Goal: Information Seeking & Learning: Learn about a topic

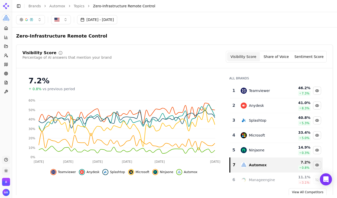
click at [101, 20] on button "[DATE] - [DATE]" at bounding box center [97, 19] width 40 height 9
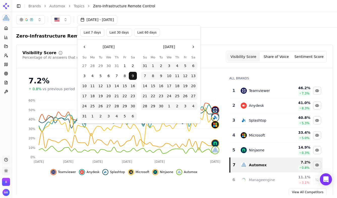
click at [195, 48] on button "Go to the Next Month" at bounding box center [193, 47] width 8 height 8
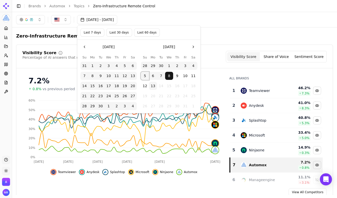
click at [146, 76] on button "5" at bounding box center [145, 76] width 8 height 8
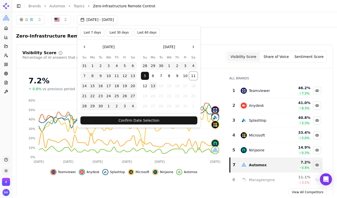
click at [193, 75] on button "11" at bounding box center [193, 76] width 8 height 8
click at [145, 76] on button "5" at bounding box center [145, 76] width 8 height 8
click at [189, 75] on button "10" at bounding box center [185, 76] width 8 height 8
click at [162, 120] on button "Confirm Date Selection" at bounding box center [138, 120] width 117 height 8
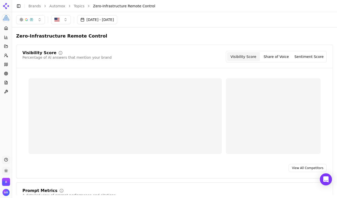
click at [117, 19] on button "[DATE] - [DATE]" at bounding box center [97, 19] width 40 height 9
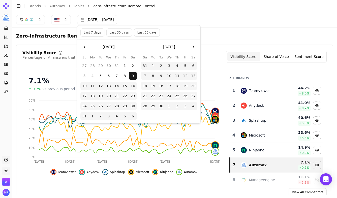
click at [88, 33] on button "Last 7 days" at bounding box center [92, 32] width 24 height 8
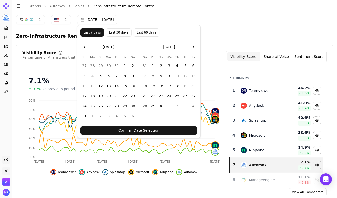
click at [139, 129] on button "Confirm Date Selection" at bounding box center [138, 130] width 117 height 8
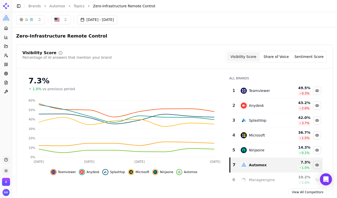
click at [33, 6] on link "Brands" at bounding box center [34, 6] width 12 height 4
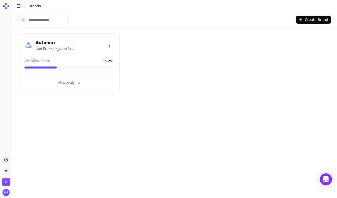
click at [59, 53] on div "Automox [URL][DOMAIN_NAME] Visibility Score 36.2 % View Analytics" at bounding box center [68, 63] width 101 height 60
click at [44, 42] on h3 "Automox" at bounding box center [54, 43] width 38 height 6
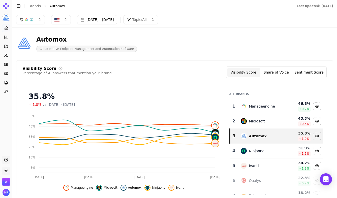
click at [117, 23] on button "[DATE] - [DATE]" at bounding box center [97, 19] width 40 height 9
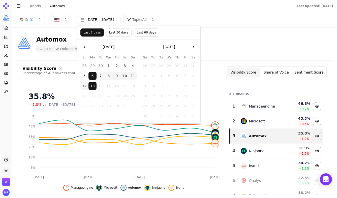
click at [87, 74] on button "5" at bounding box center [84, 76] width 8 height 8
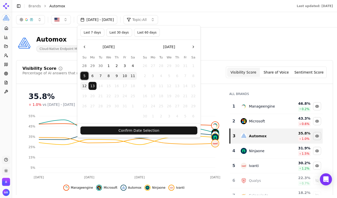
click at [132, 76] on button "11" at bounding box center [133, 76] width 8 height 8
click at [141, 130] on button "Confirm Date Selection" at bounding box center [138, 130] width 117 height 8
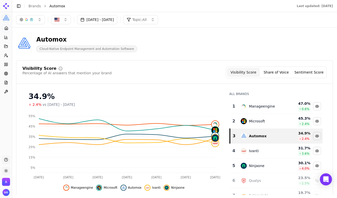
click at [29, 23] on button "button" at bounding box center [30, 19] width 29 height 9
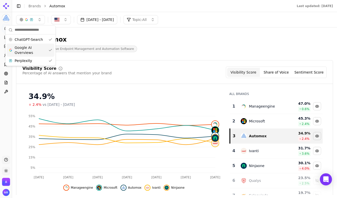
click at [30, 50] on span "Google AI Overviews" at bounding box center [31, 50] width 32 height 10
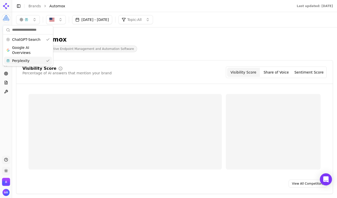
click at [26, 61] on span "Perplexity" at bounding box center [20, 60] width 17 height 5
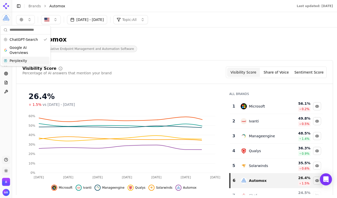
click at [37, 96] on div "26.4%" at bounding box center [123, 96] width 191 height 9
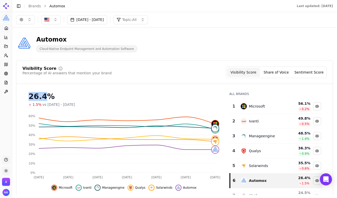
copy div "26.4"
click at [31, 19] on button "button" at bounding box center [25, 19] width 19 height 9
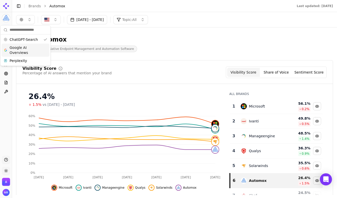
click at [26, 49] on span "Google AI Overviews" at bounding box center [26, 50] width 32 height 10
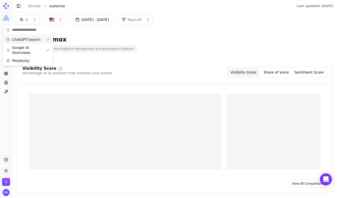
click at [32, 40] on span "ChatGPT-Search" at bounding box center [26, 39] width 28 height 5
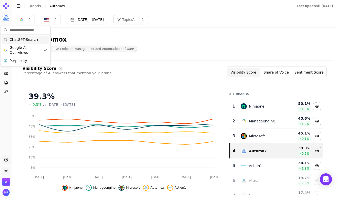
click at [41, 95] on div "39.3%" at bounding box center [123, 96] width 191 height 9
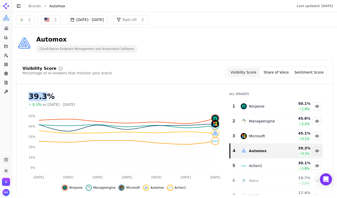
copy div "39.3"
click at [30, 23] on button "button" at bounding box center [25, 19] width 19 height 9
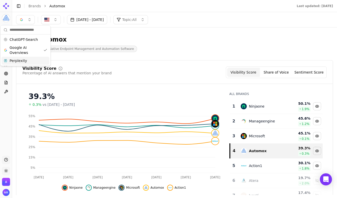
click at [27, 60] on div "Perplexity" at bounding box center [26, 61] width 48 height 8
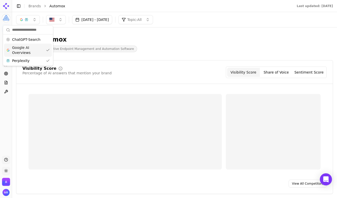
click at [31, 51] on span "Google AI Overviews" at bounding box center [28, 50] width 32 height 10
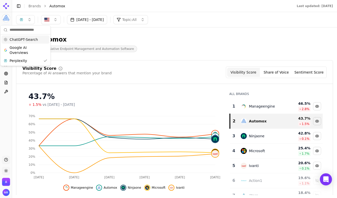
click at [27, 42] on div "ChatGPT-Search" at bounding box center [26, 39] width 48 height 8
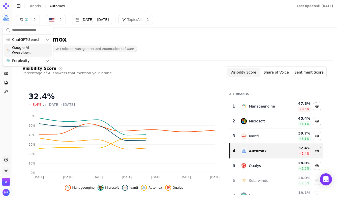
click at [27, 49] on span "Google AI Overviews" at bounding box center [28, 50] width 32 height 10
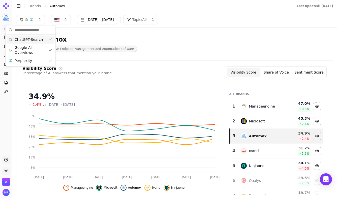
click at [130, 37] on div "Automox" at bounding box center [86, 39] width 101 height 8
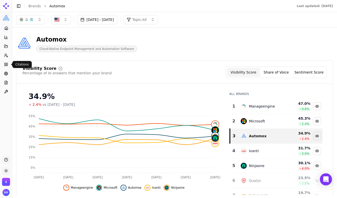
click at [5, 66] on icon at bounding box center [6, 64] width 4 height 4
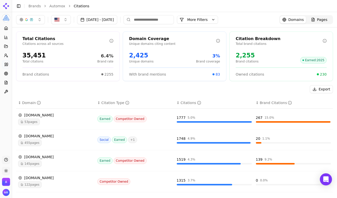
click at [247, 55] on div "2,255" at bounding box center [246, 55] width 23 height 8
copy div "2,255"
click at [8, 27] on link "Home" at bounding box center [6, 28] width 8 height 8
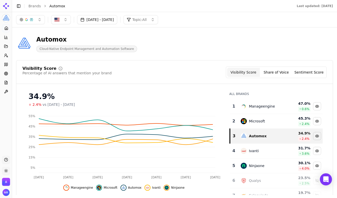
click at [158, 21] on button "Topic: All" at bounding box center [140, 19] width 34 height 9
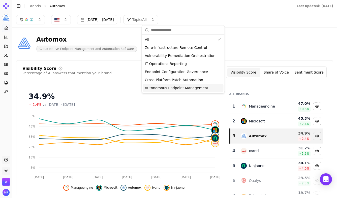
click at [167, 89] on span "Autonomous Endpoint Management" at bounding box center [176, 87] width 63 height 5
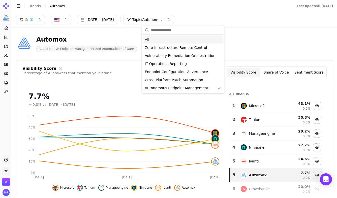
click at [247, 21] on div "[DATE] - [DATE] Topic: Autonomous Endpoint Management" at bounding box center [174, 19] width 316 height 9
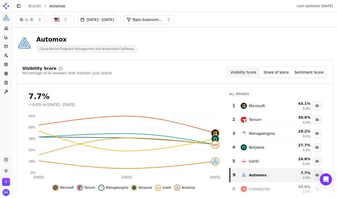
click at [157, 20] on span "Topic: Autonomous Endpoint Management" at bounding box center [147, 19] width 30 height 5
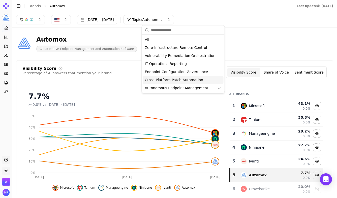
click at [161, 80] on span "Cross-Platform Patch Automation" at bounding box center [174, 79] width 58 height 5
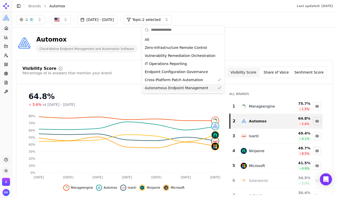
click at [169, 89] on span "Autonomous Endpoint Management" at bounding box center [176, 87] width 63 height 5
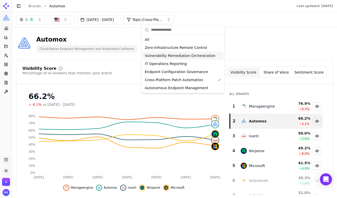
click at [169, 58] on div "Vulnerability Remediation Orchestration" at bounding box center [183, 56] width 81 height 8
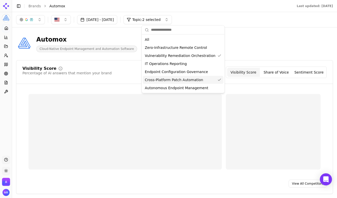
click at [171, 81] on span "Cross-Platform Patch Automation" at bounding box center [174, 79] width 58 height 5
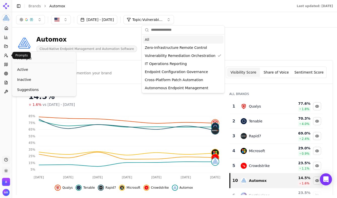
click at [7, 56] on icon at bounding box center [6, 55] width 4 height 4
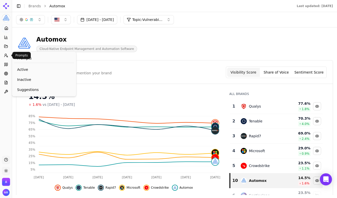
click at [7, 55] on icon at bounding box center [6, 55] width 4 height 4
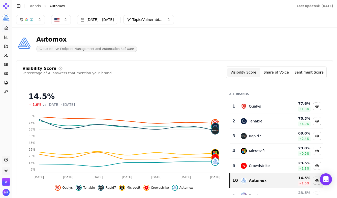
click at [6, 56] on icon at bounding box center [6, 55] width 4 height 4
click at [5, 37] on icon at bounding box center [6, 37] width 4 height 4
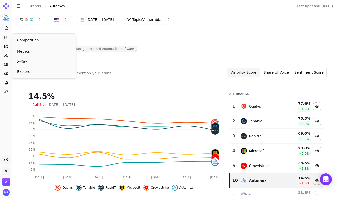
click at [5, 37] on icon at bounding box center [6, 37] width 4 height 4
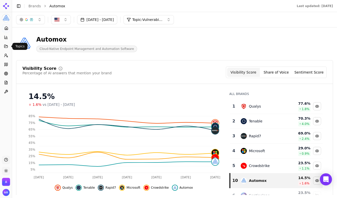
click at [5, 44] on button "Topics" at bounding box center [6, 46] width 8 height 8
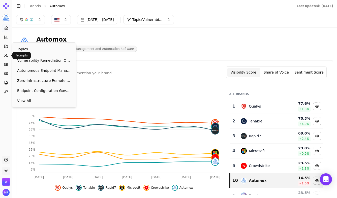
click at [6, 56] on icon at bounding box center [6, 55] width 4 height 4
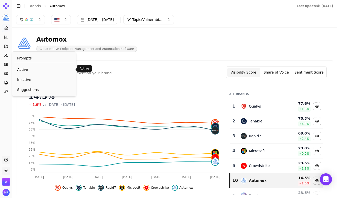
click at [26, 69] on span "Active" at bounding box center [44, 69] width 54 height 5
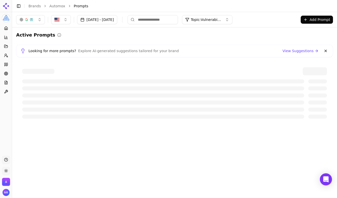
click at [220, 15] on button "Topic: Vulnerability Remediation Orchestration" at bounding box center [207, 19] width 50 height 9
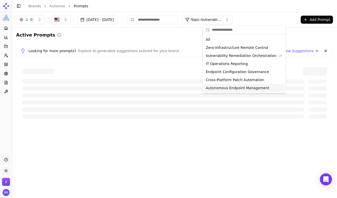
click at [226, 89] on span "Autonomous Endpoint Management" at bounding box center [237, 87] width 63 height 5
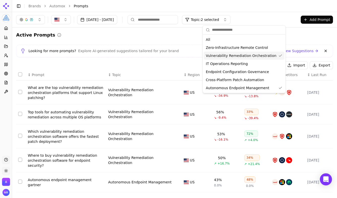
click at [253, 57] on span "Vulnerability Remediation Orchestration" at bounding box center [241, 55] width 70 height 5
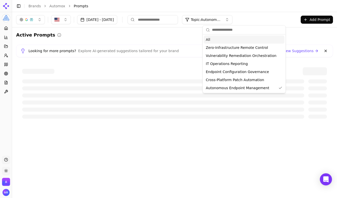
click at [282, 11] on header "Toggle Sidebar Brands Automox Prompts" at bounding box center [174, 6] width 325 height 12
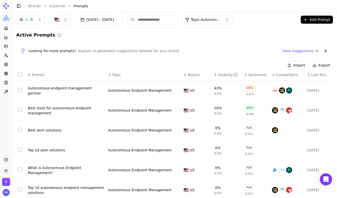
click at [289, 50] on link "View Suggestions" at bounding box center [300, 50] width 36 height 5
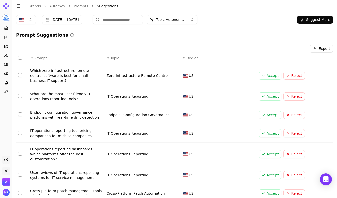
click at [197, 22] on button "Topic: Autonomous Endpoint Management" at bounding box center [172, 19] width 50 height 9
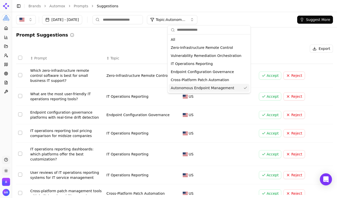
click at [193, 90] on span "Autonomous Endpoint Management" at bounding box center [202, 87] width 63 height 5
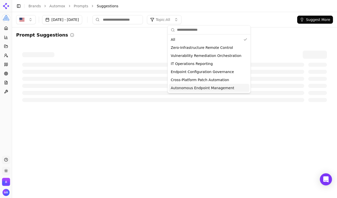
click at [194, 90] on span "Autonomous Endpoint Management" at bounding box center [202, 87] width 63 height 5
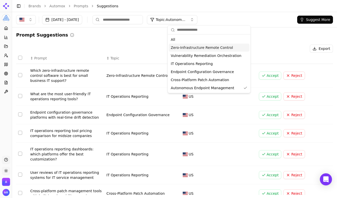
click at [271, 28] on div "Prompt Suggestions Export ↕ Prompt ↕ Topic ↕ Region Which zero-infrastructure r…" at bounding box center [174, 152] width 325 height 251
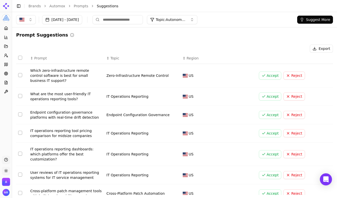
click at [197, 19] on button "Topic: Autonomous Endpoint Management" at bounding box center [172, 19] width 50 height 9
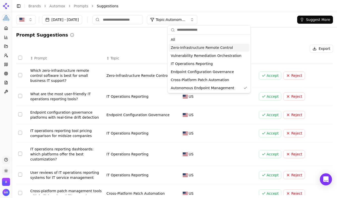
click at [197, 48] on span "Zero-Infrastructure Remote Control" at bounding box center [202, 47] width 62 height 5
click at [206, 92] on div "All Zero-Infrastructure Remote Control Vulnerability Remediation Orchestration …" at bounding box center [209, 63] width 83 height 58
click at [211, 86] on span "Autonomous Endpoint Management" at bounding box center [202, 87] width 63 height 5
click at [238, 45] on div "Zero-Infrastructure Remote Control" at bounding box center [209, 48] width 81 height 8
click at [227, 87] on span "Autonomous Endpoint Management" at bounding box center [202, 87] width 63 height 5
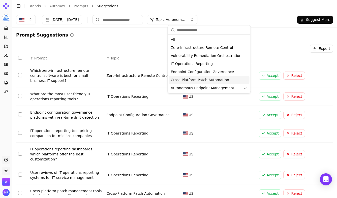
click at [278, 31] on div "Prompt Suggestions Export ↕ Prompt ↕ Topic ↕ Region Which zero-infrastructure r…" at bounding box center [174, 152] width 325 height 251
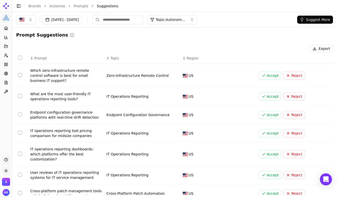
click at [118, 59] on span "Topic" at bounding box center [114, 58] width 9 height 5
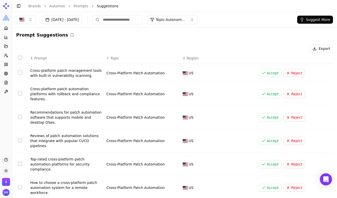
click at [117, 59] on span "Topic" at bounding box center [114, 58] width 9 height 5
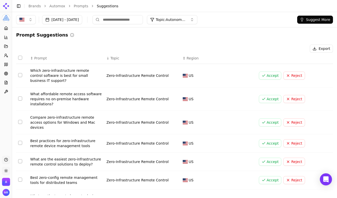
click at [117, 59] on span "Topic" at bounding box center [114, 58] width 9 height 5
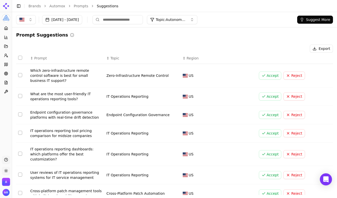
click at [111, 59] on span "Topic" at bounding box center [114, 58] width 9 height 5
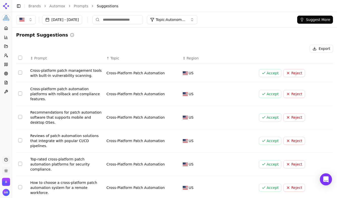
scroll to position [89, 0]
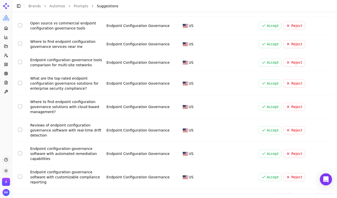
scroll to position [99, 0]
